Goal: Check status: Check status

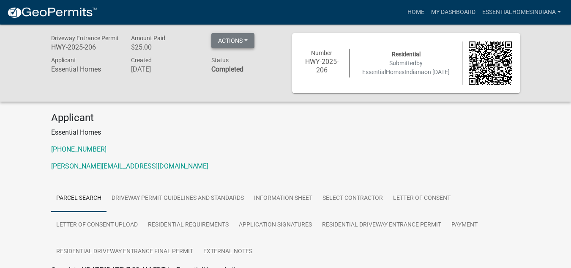
click at [244, 42] on button "Actions" at bounding box center [232, 40] width 43 height 15
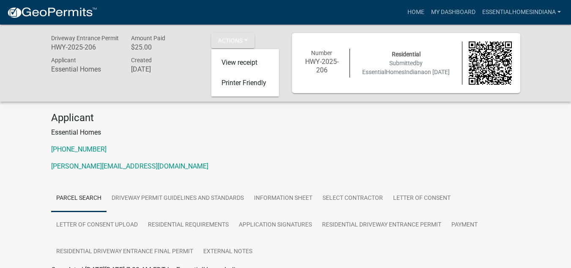
click at [263, 42] on div "Actions View receipt Printer Friendly" at bounding box center [245, 44] width 80 height 22
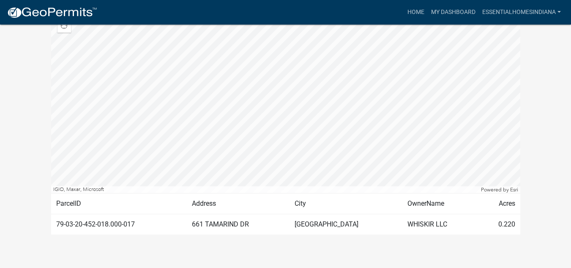
scroll to position [302, 0]
